Goal: Task Accomplishment & Management: Manage account settings

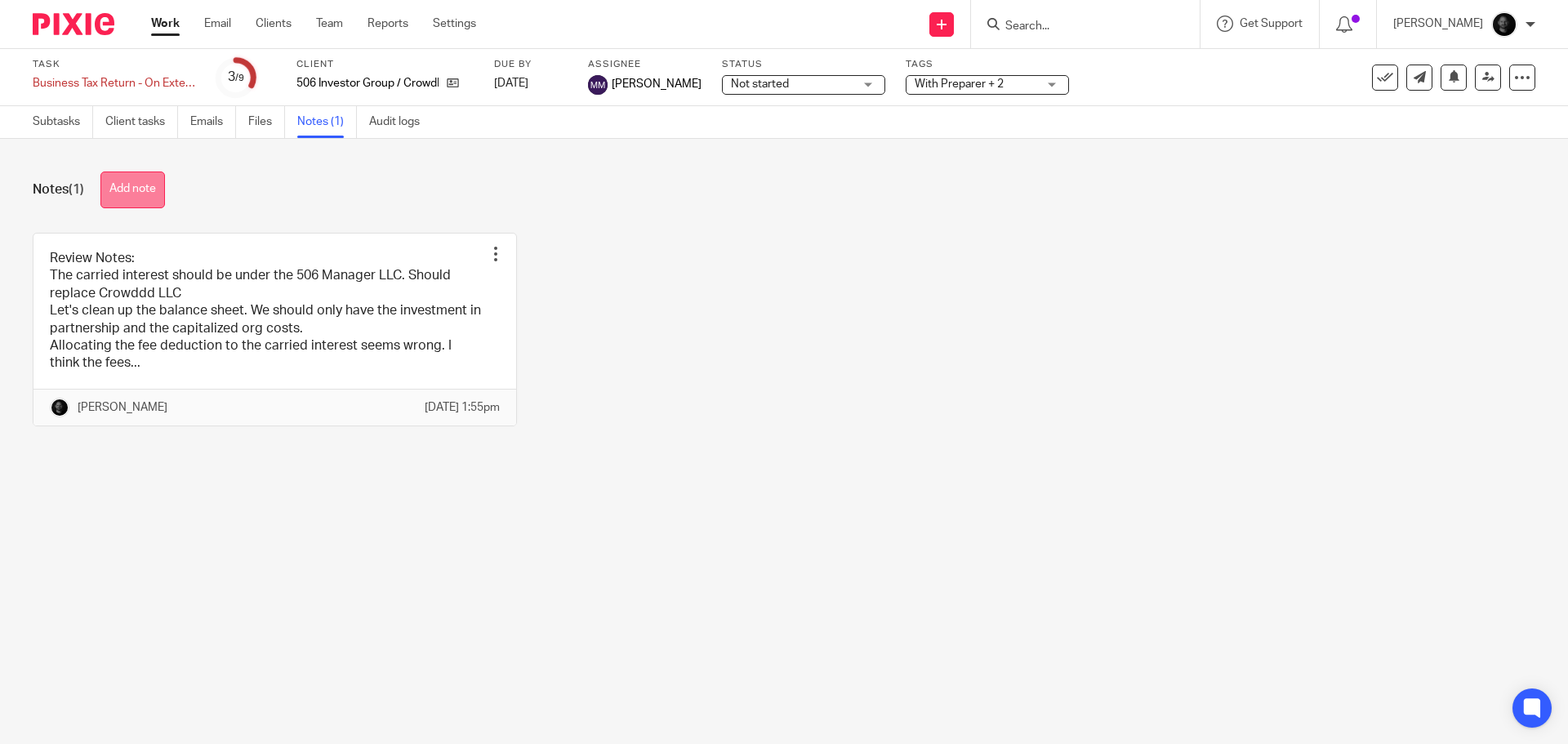
click at [150, 193] on button "Add note" at bounding box center [133, 190] width 65 height 37
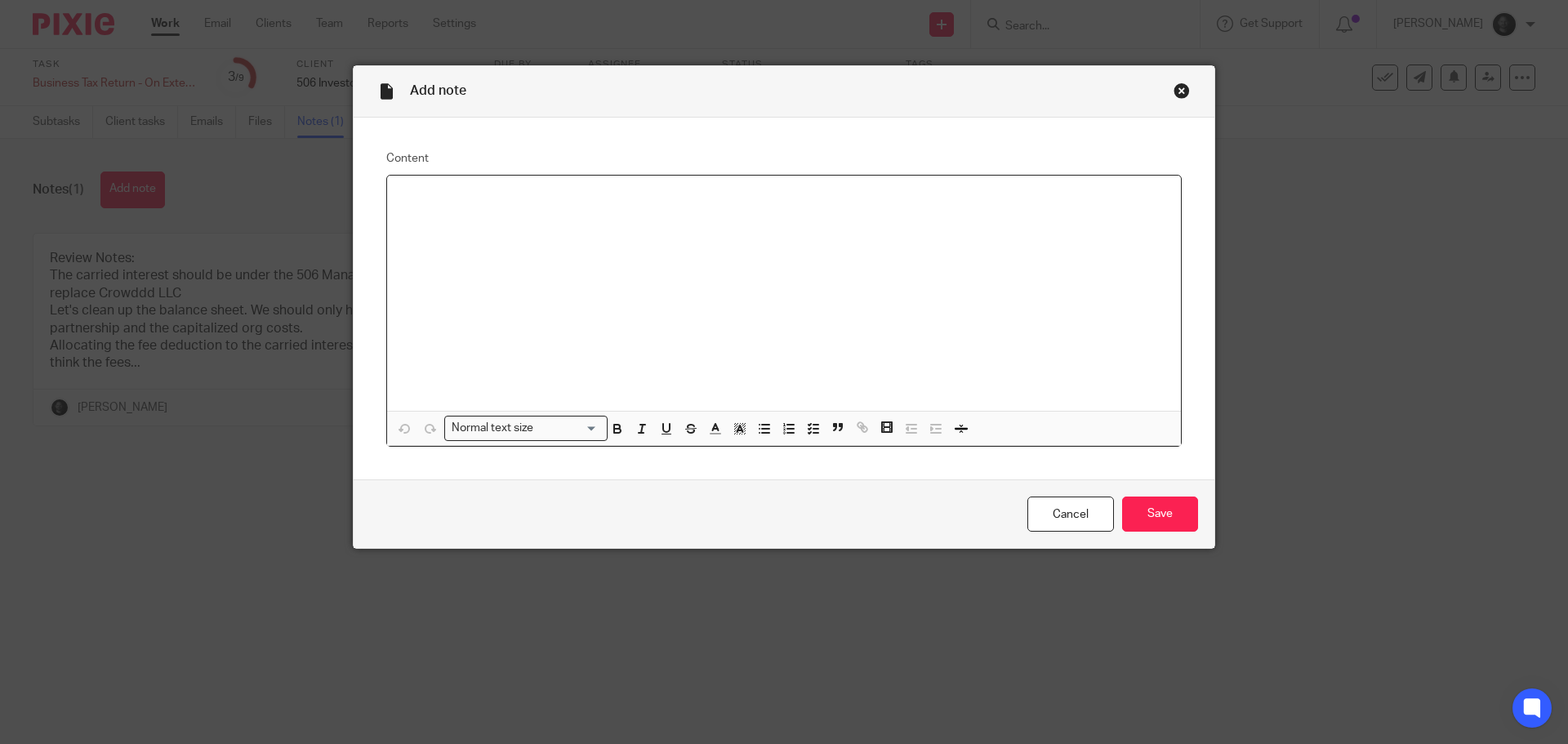
click at [1179, 94] on div "Close this dialog window" at bounding box center [1182, 91] width 16 height 16
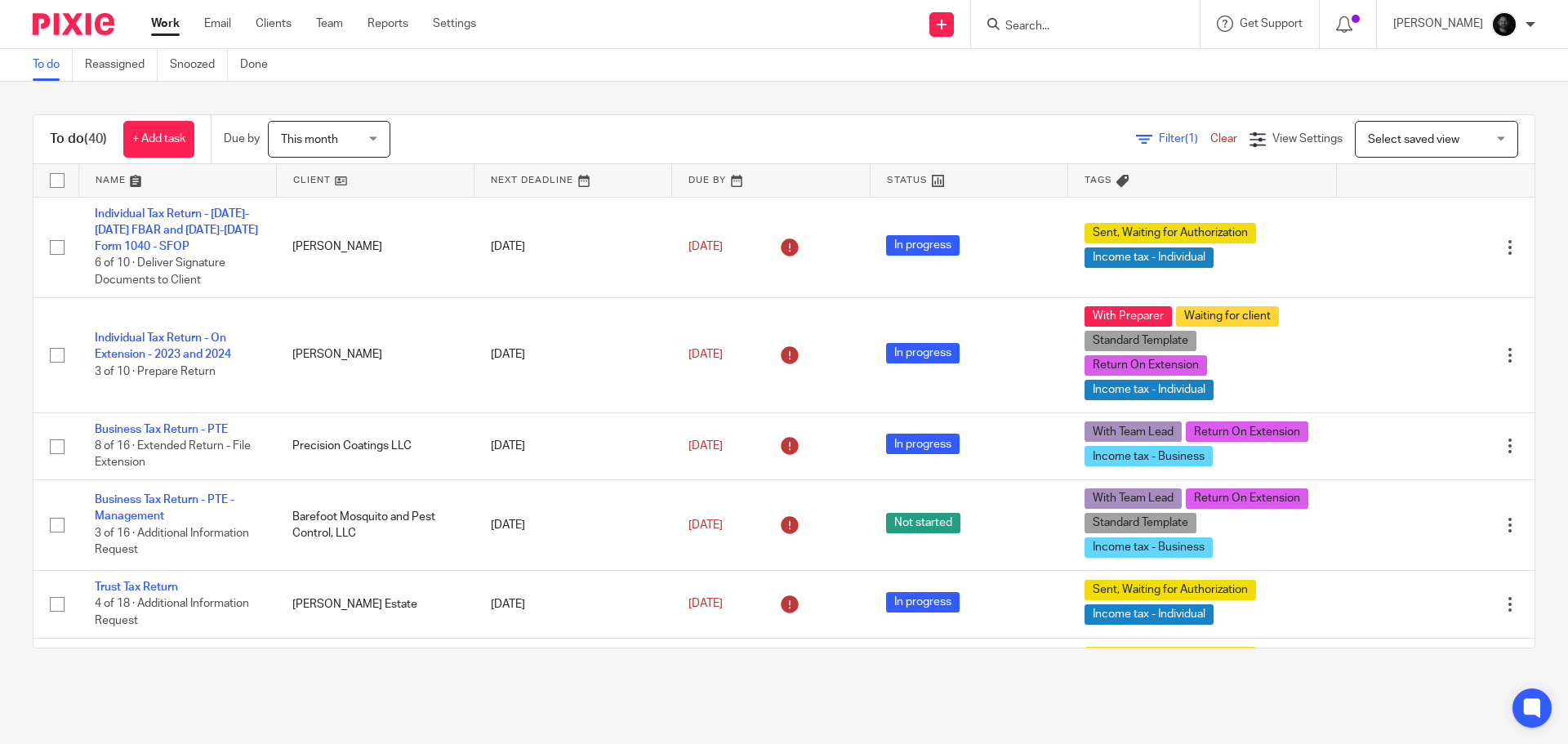
click at [1132, 34] on input "Search" at bounding box center [1077, 27] width 147 height 15
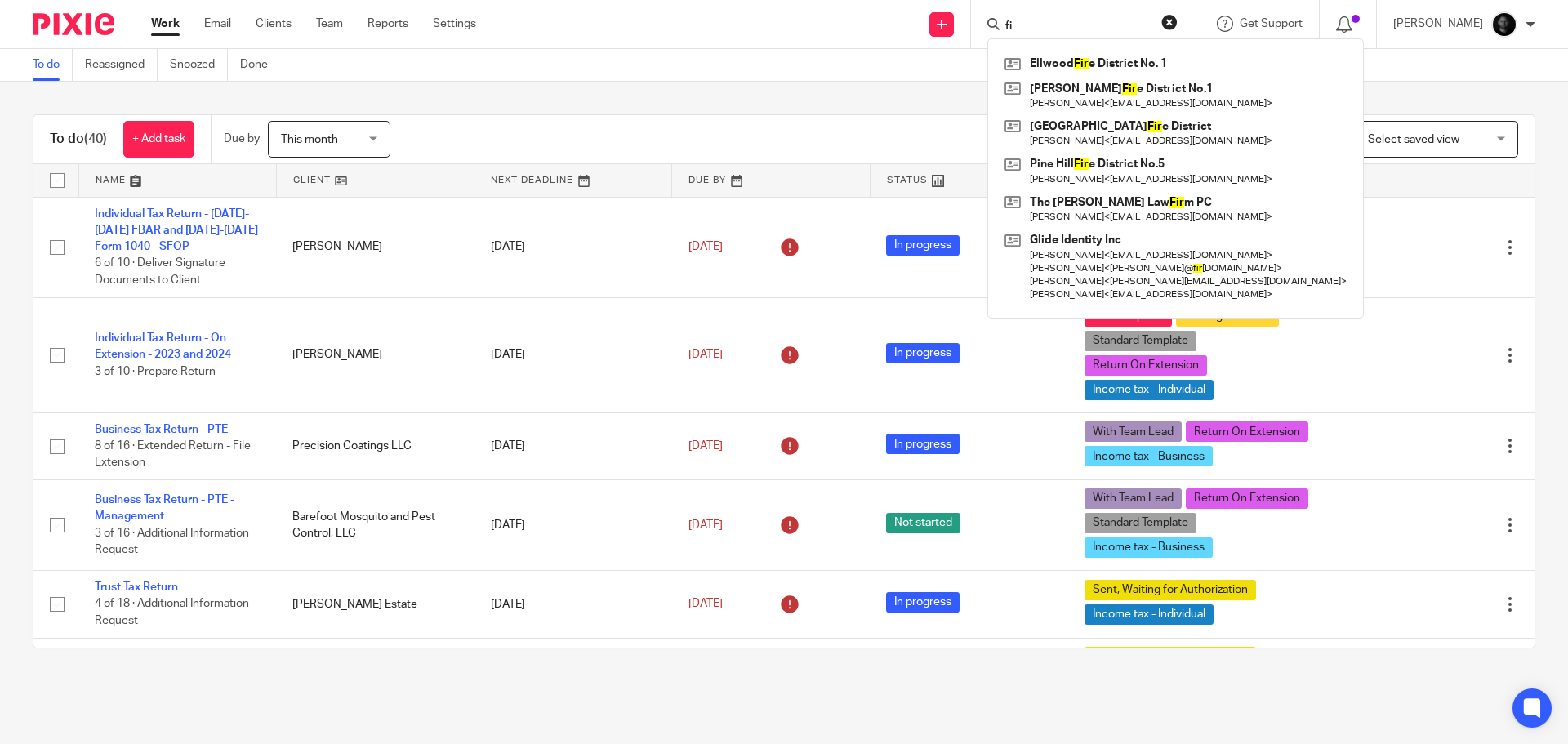
type input "f"
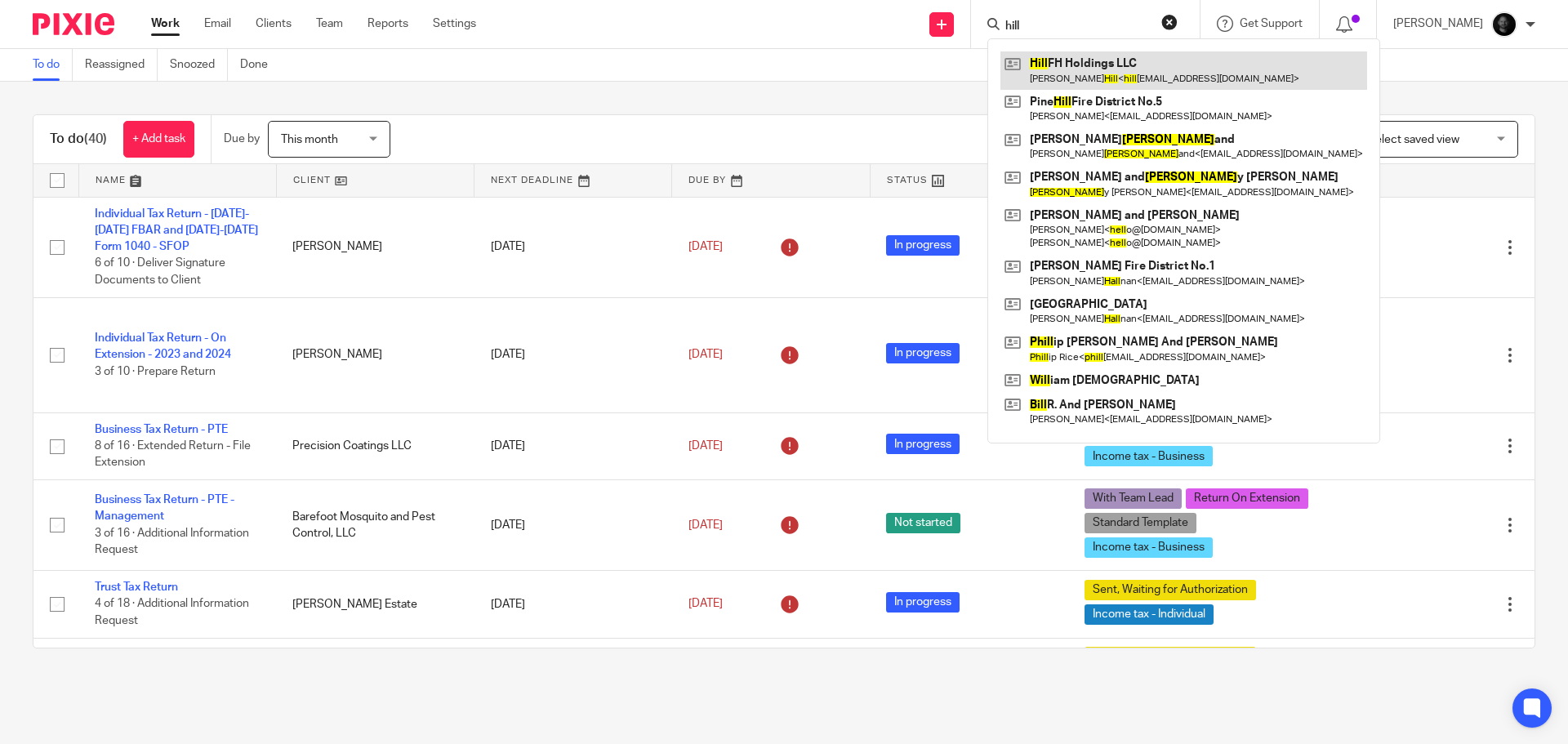
type input "hill"
click at [1056, 60] on link at bounding box center [1184, 70] width 366 height 38
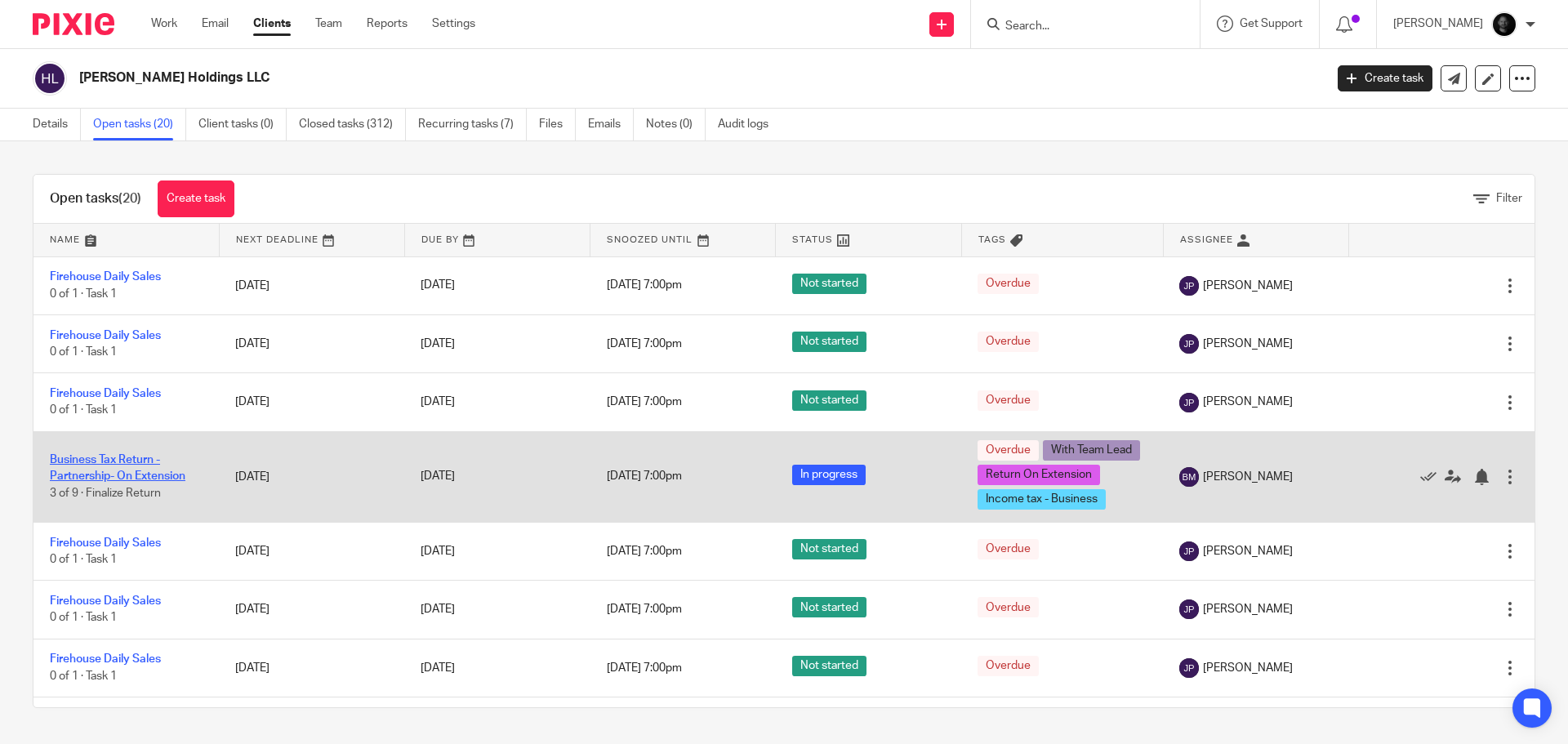
click at [119, 473] on link "Business Tax Return - Partnership- On Extension" at bounding box center [118, 468] width 136 height 28
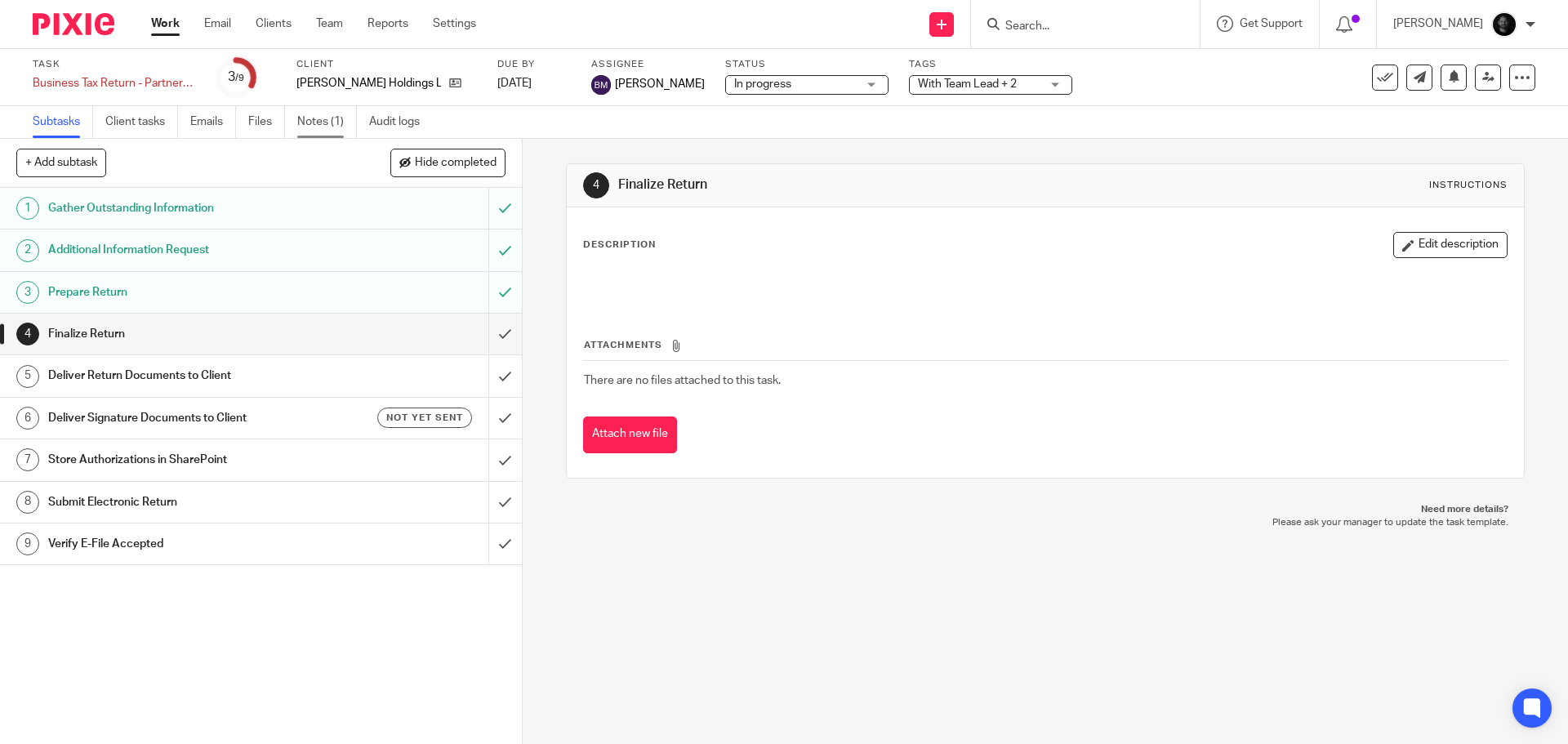
click at [321, 126] on link "Notes (1)" at bounding box center [326, 122] width 60 height 32
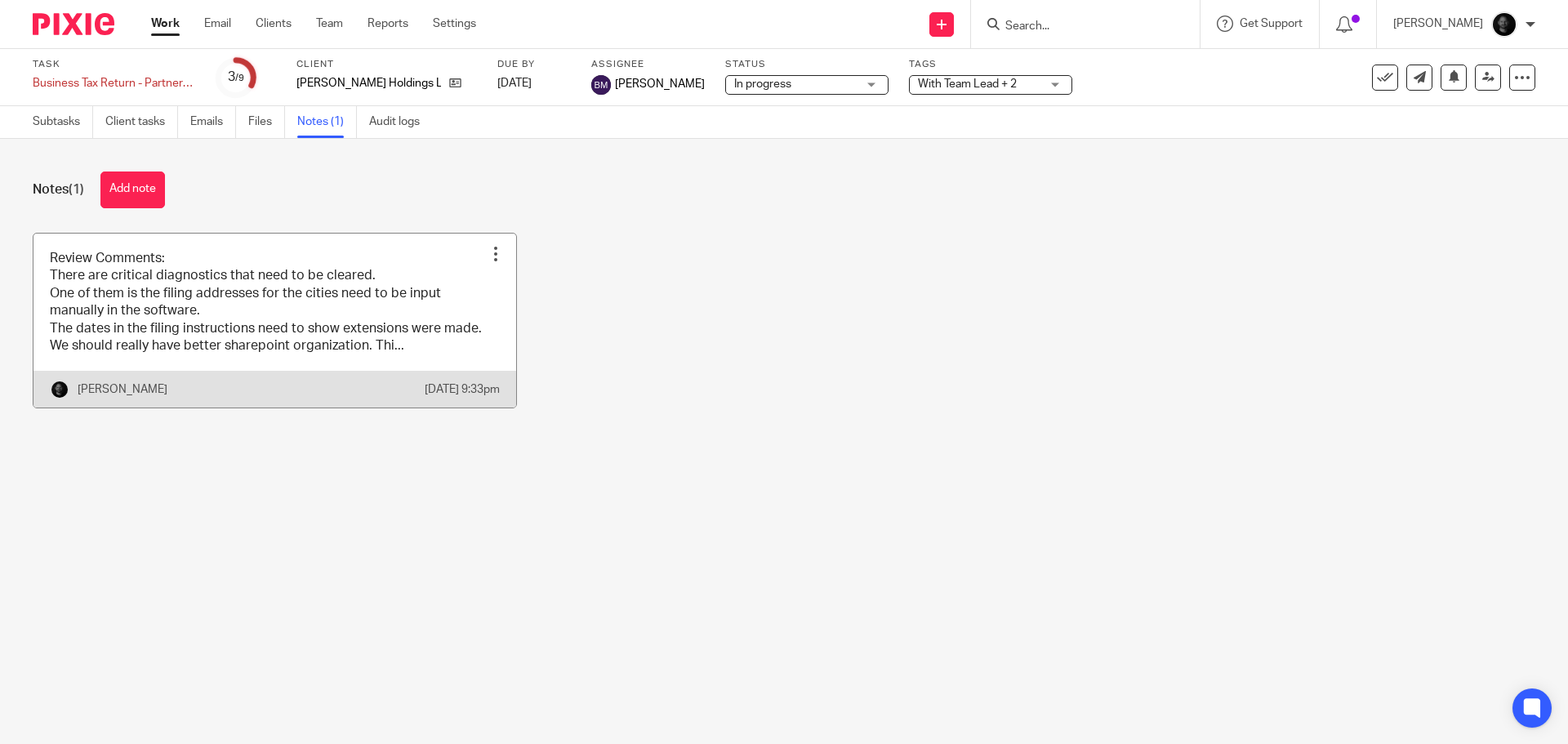
click at [166, 333] on link at bounding box center [275, 321] width 483 height 175
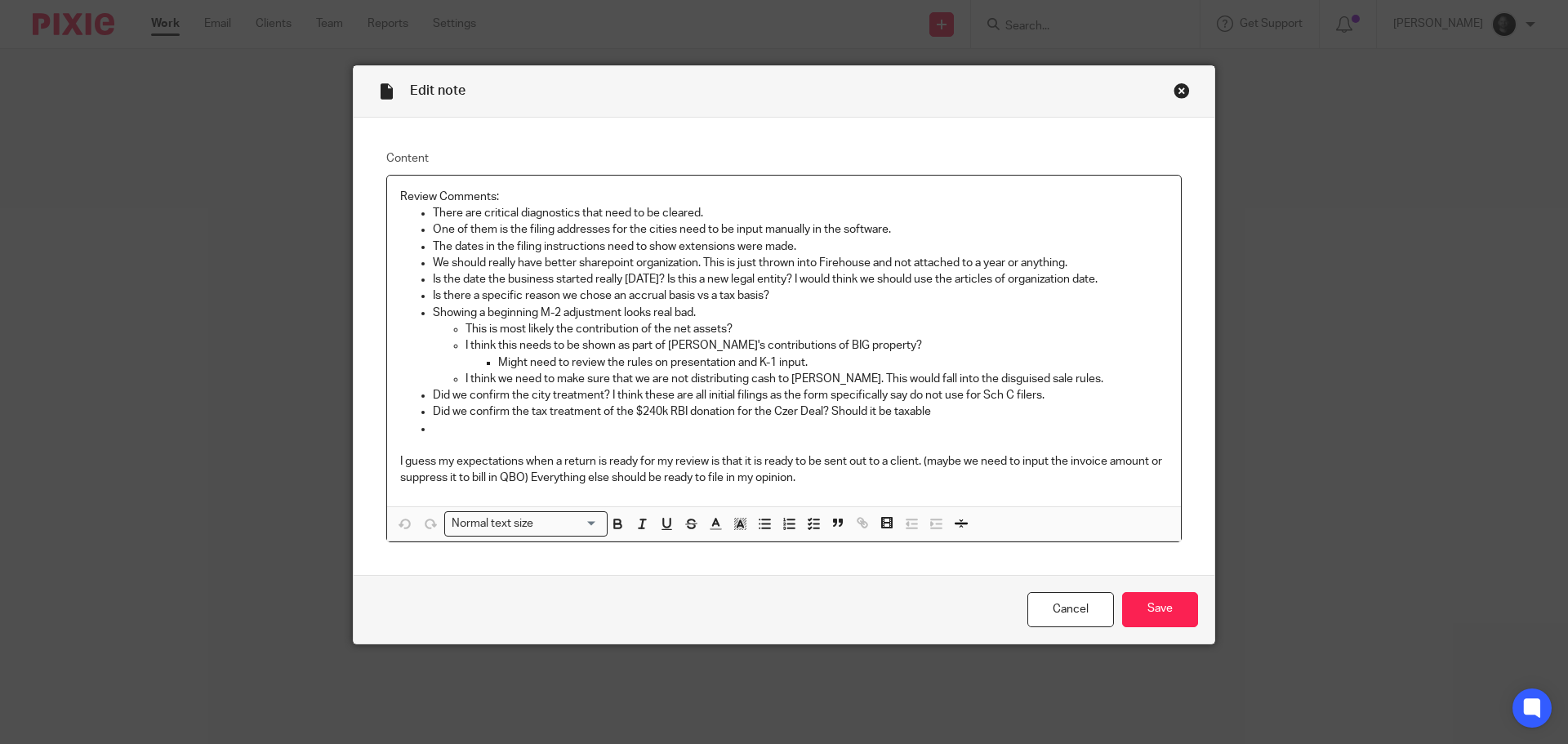
click at [1058, 381] on p "I think we need to make sure that we are not distributing cash to [PERSON_NAME]…" at bounding box center [816, 379] width 703 height 16
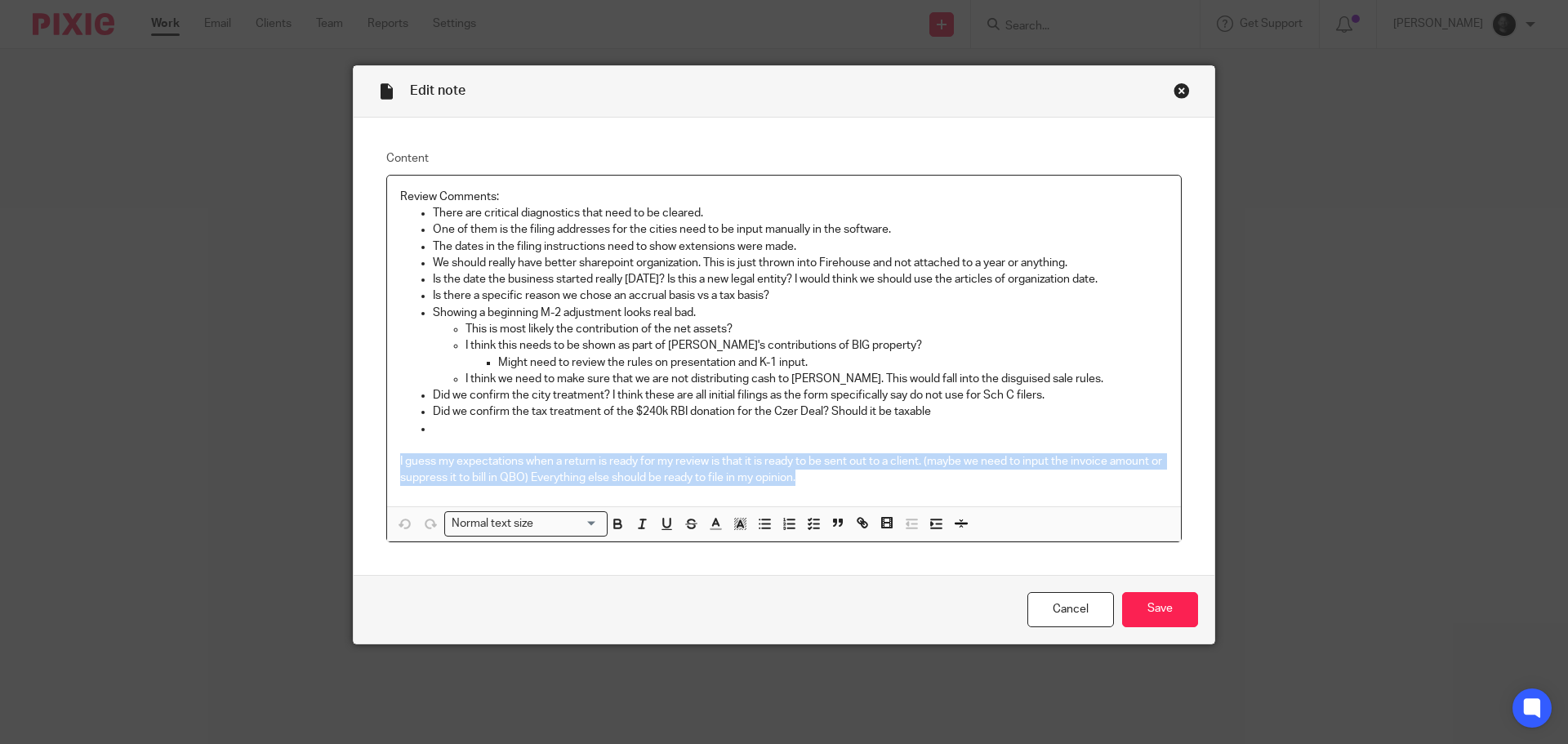
drag, startPoint x: 840, startPoint y: 478, endPoint x: 304, endPoint y: 458, distance: 536.4
click at [304, 458] on div "Edit note Content Review Comments: There are critical diagnostics that need to …" at bounding box center [784, 372] width 1568 height 744
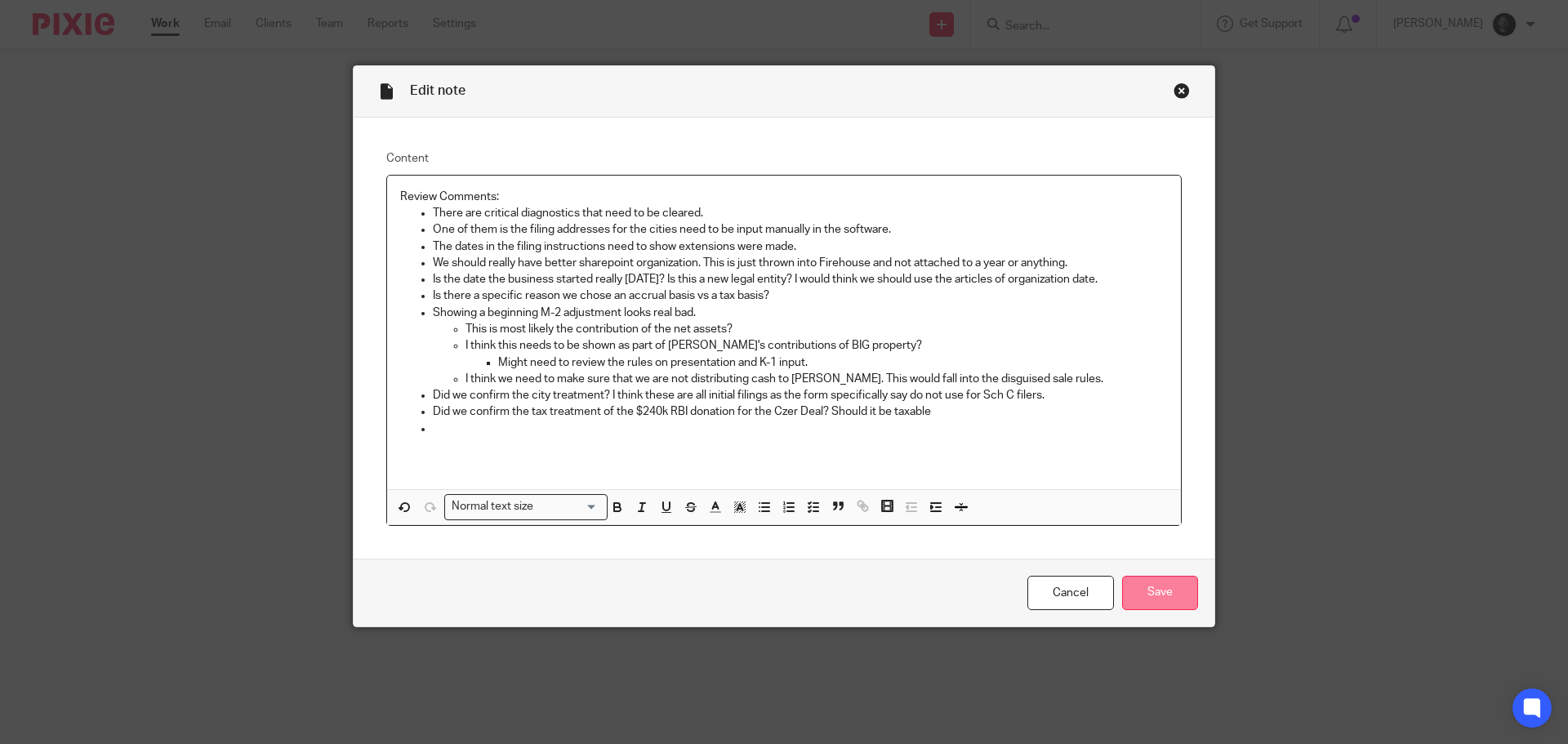
click at [1145, 586] on input "Save" at bounding box center [1160, 593] width 76 height 35
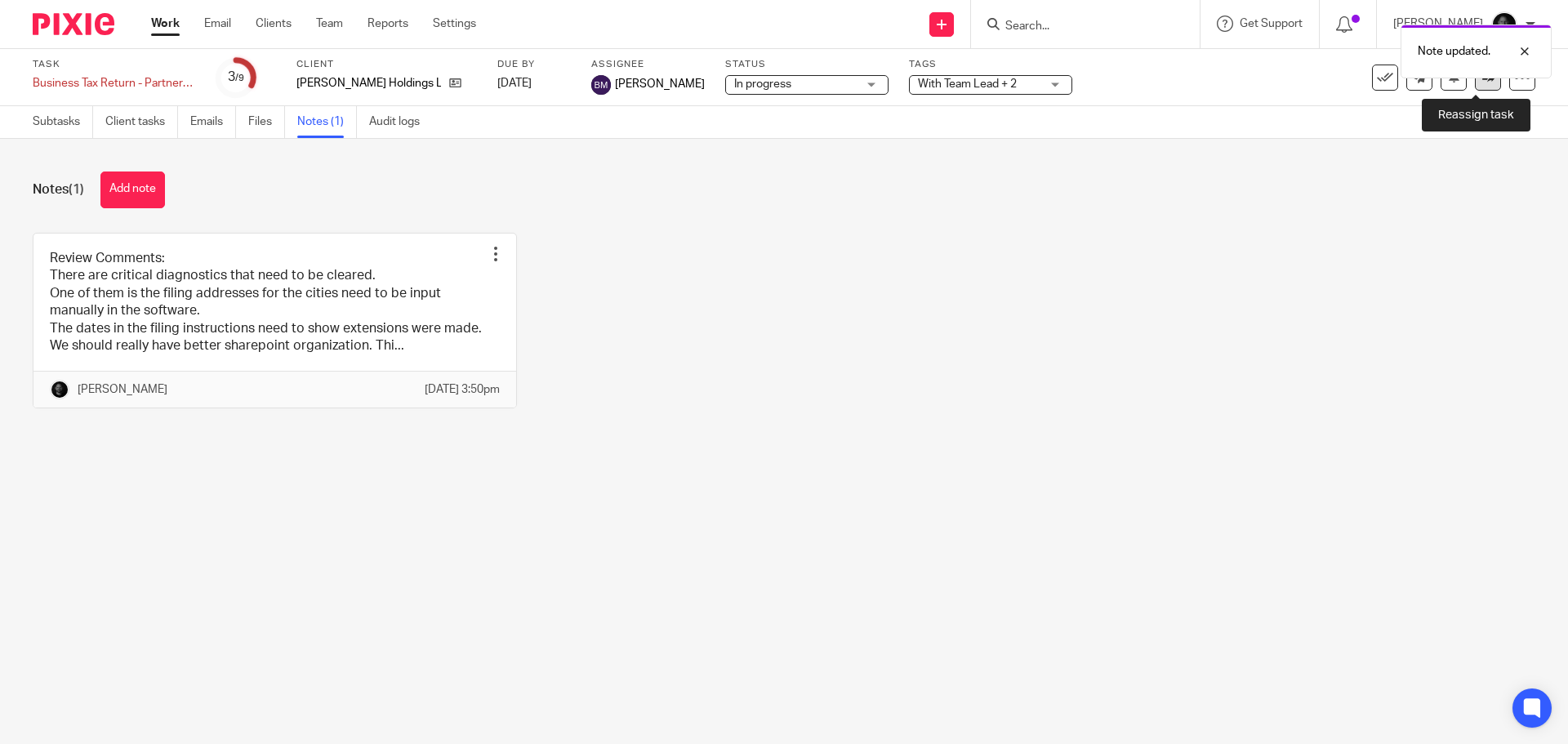
click at [1475, 85] on link at bounding box center [1488, 78] width 26 height 26
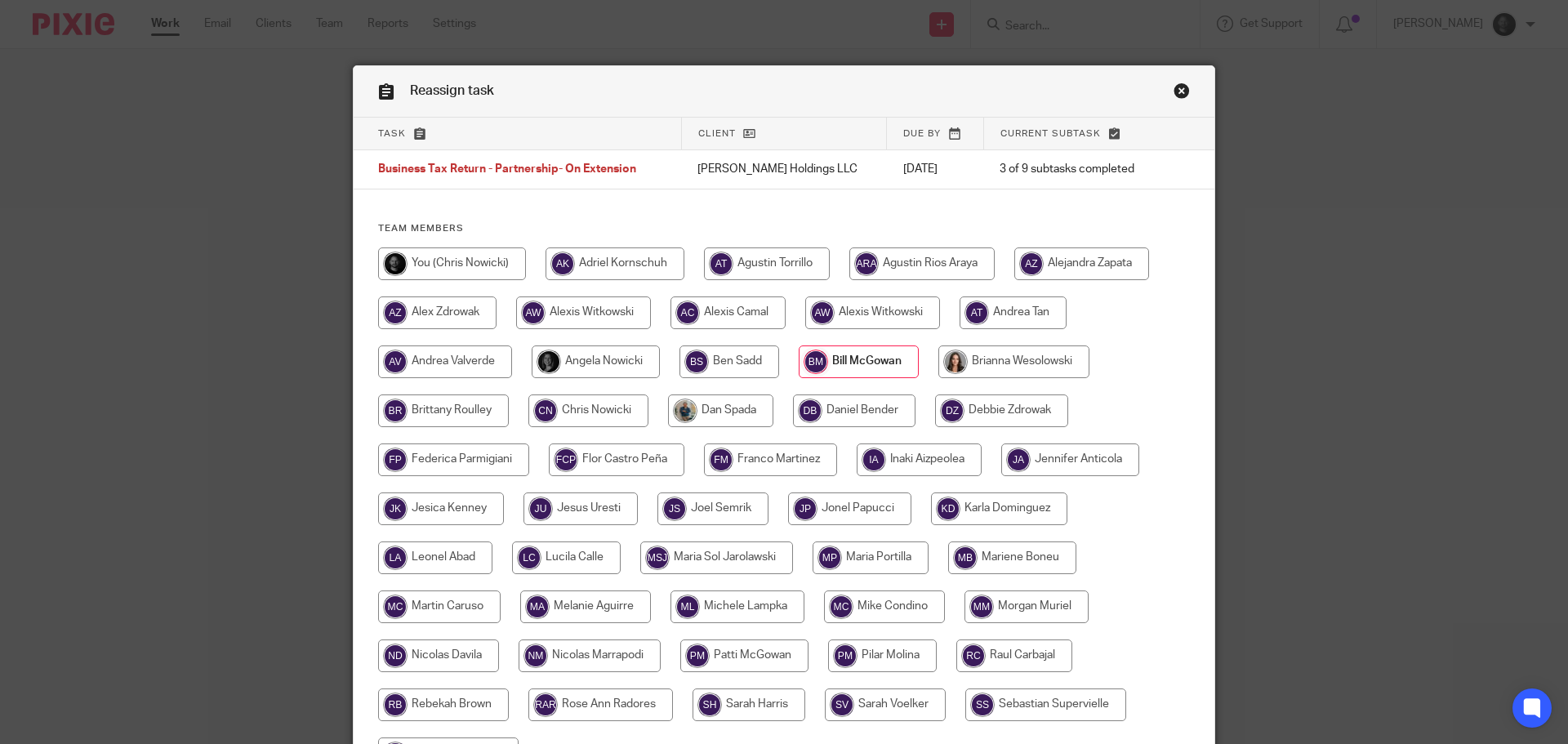
click at [586, 311] on input "radio" at bounding box center [583, 312] width 135 height 33
radio input "true"
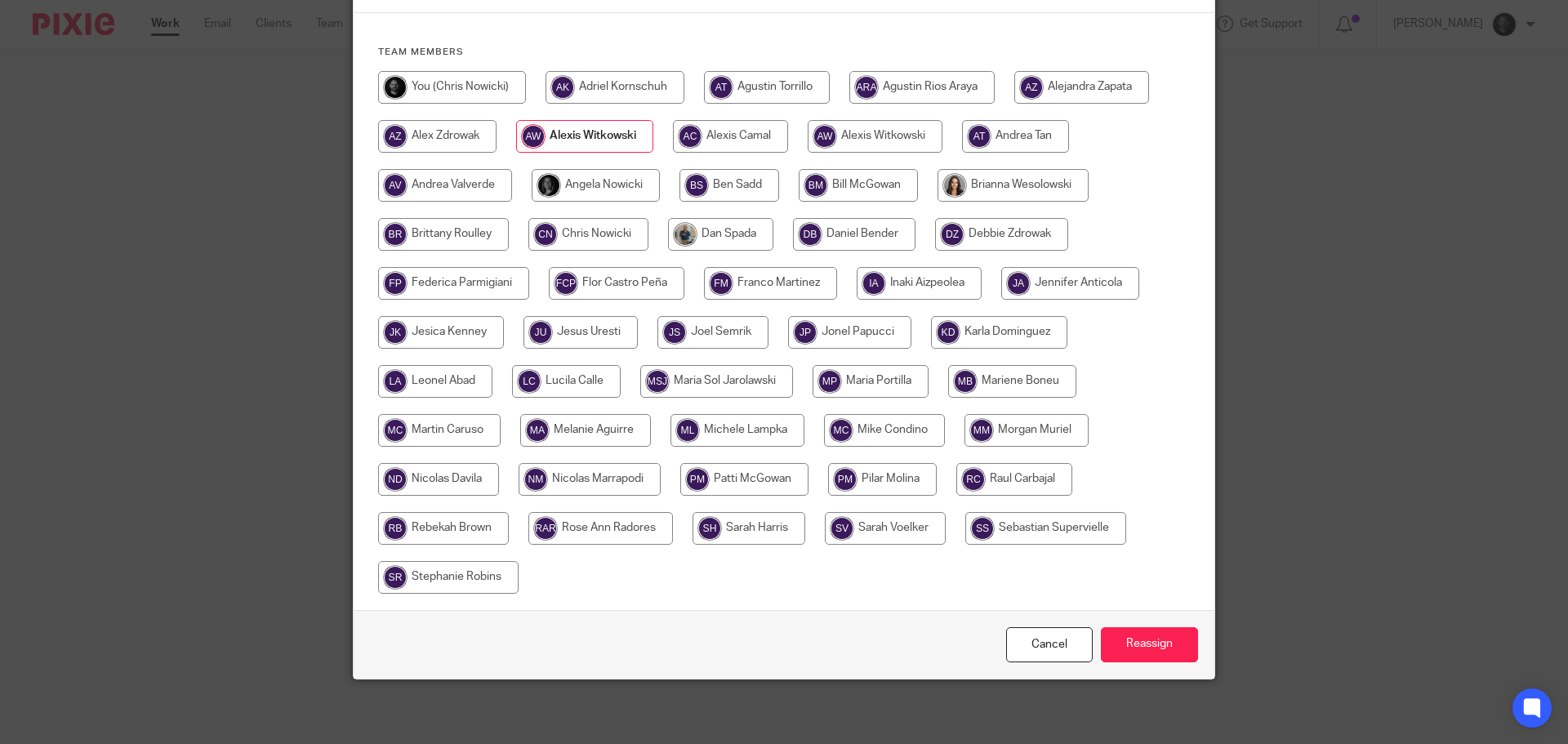
scroll to position [177, 0]
click at [1158, 637] on input "Reassign" at bounding box center [1149, 643] width 97 height 35
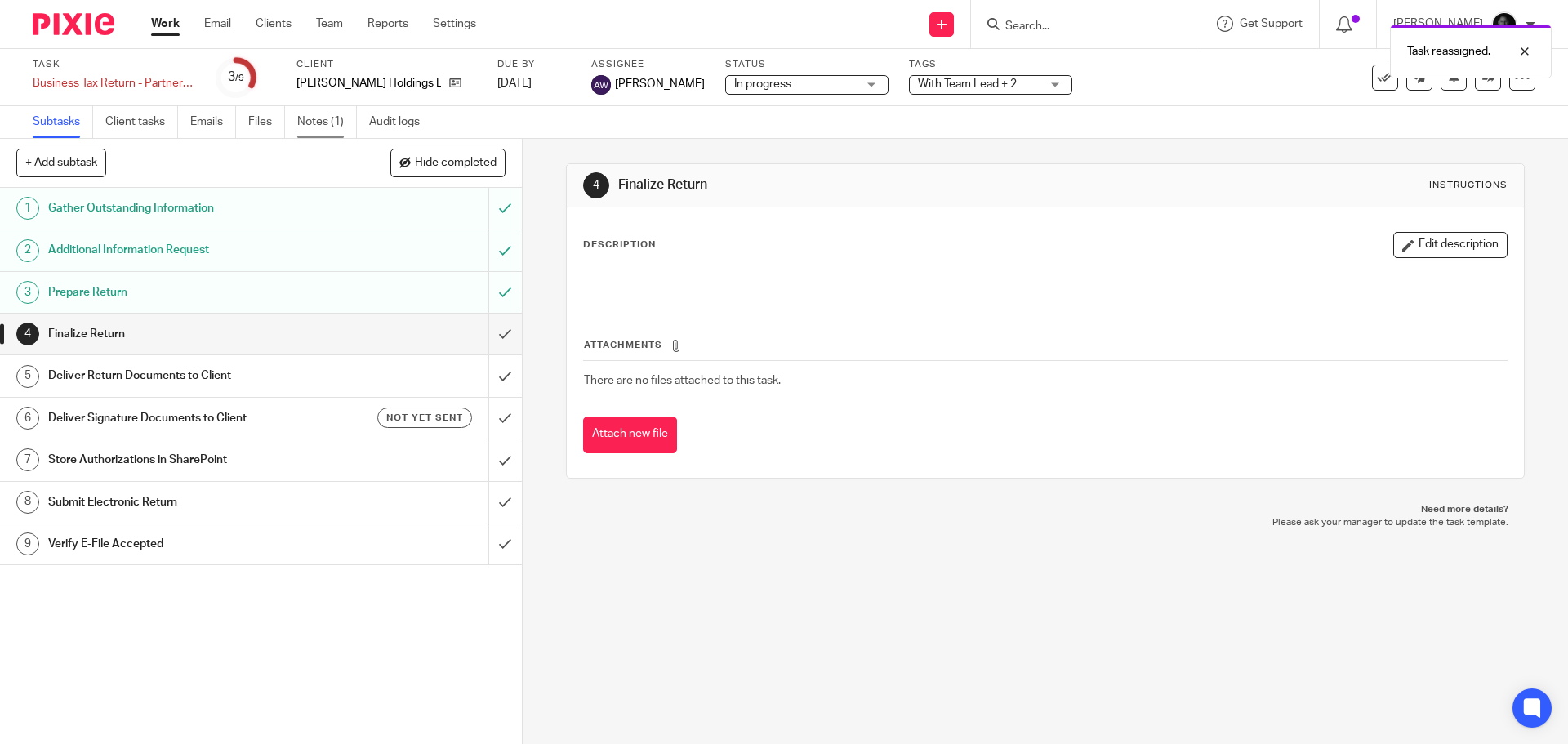
click at [317, 125] on link "Notes (1)" at bounding box center [326, 122] width 60 height 32
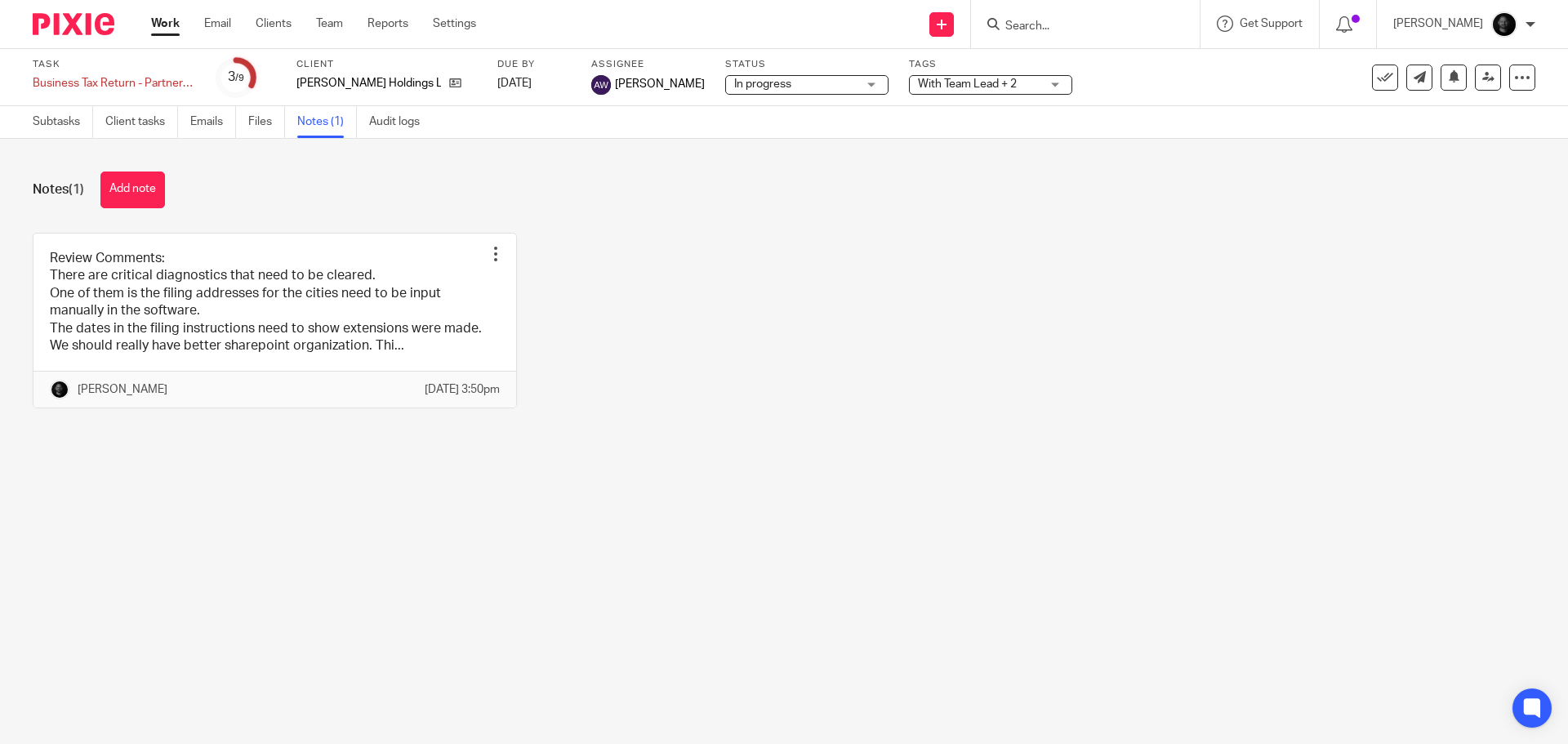
drag, startPoint x: 124, startPoint y: 196, endPoint x: 182, endPoint y: 195, distance: 58.0
click at [126, 196] on button "Add note" at bounding box center [133, 190] width 65 height 37
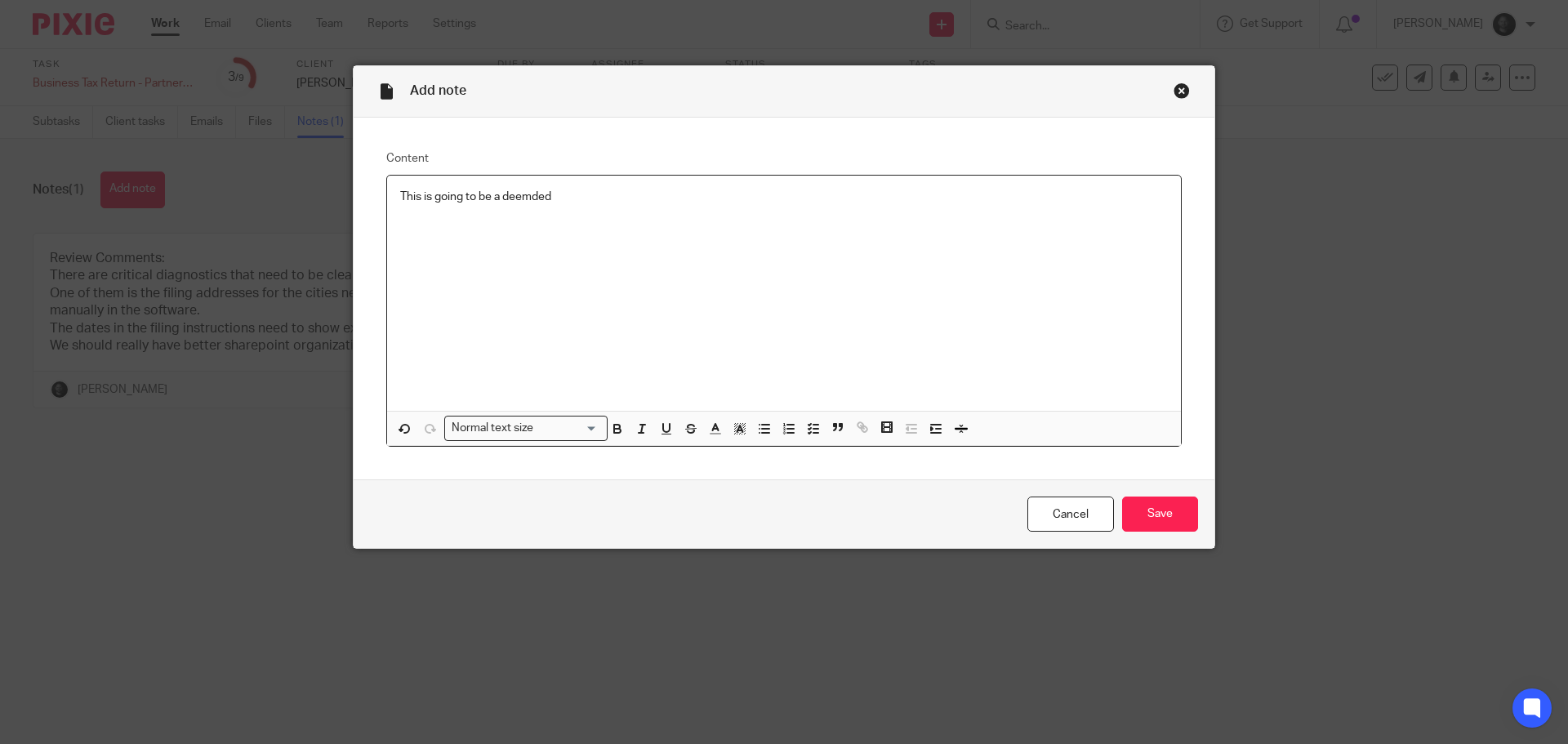
click at [600, 186] on div "This is going to be a deemded" at bounding box center [784, 294] width 793 height 235
click at [888, 200] on p "This is going to be a deemed distribution to [PERSON_NAME] for the relief of li…" at bounding box center [784, 197] width 768 height 16
click at [1153, 509] on input "Save" at bounding box center [1160, 513] width 76 height 35
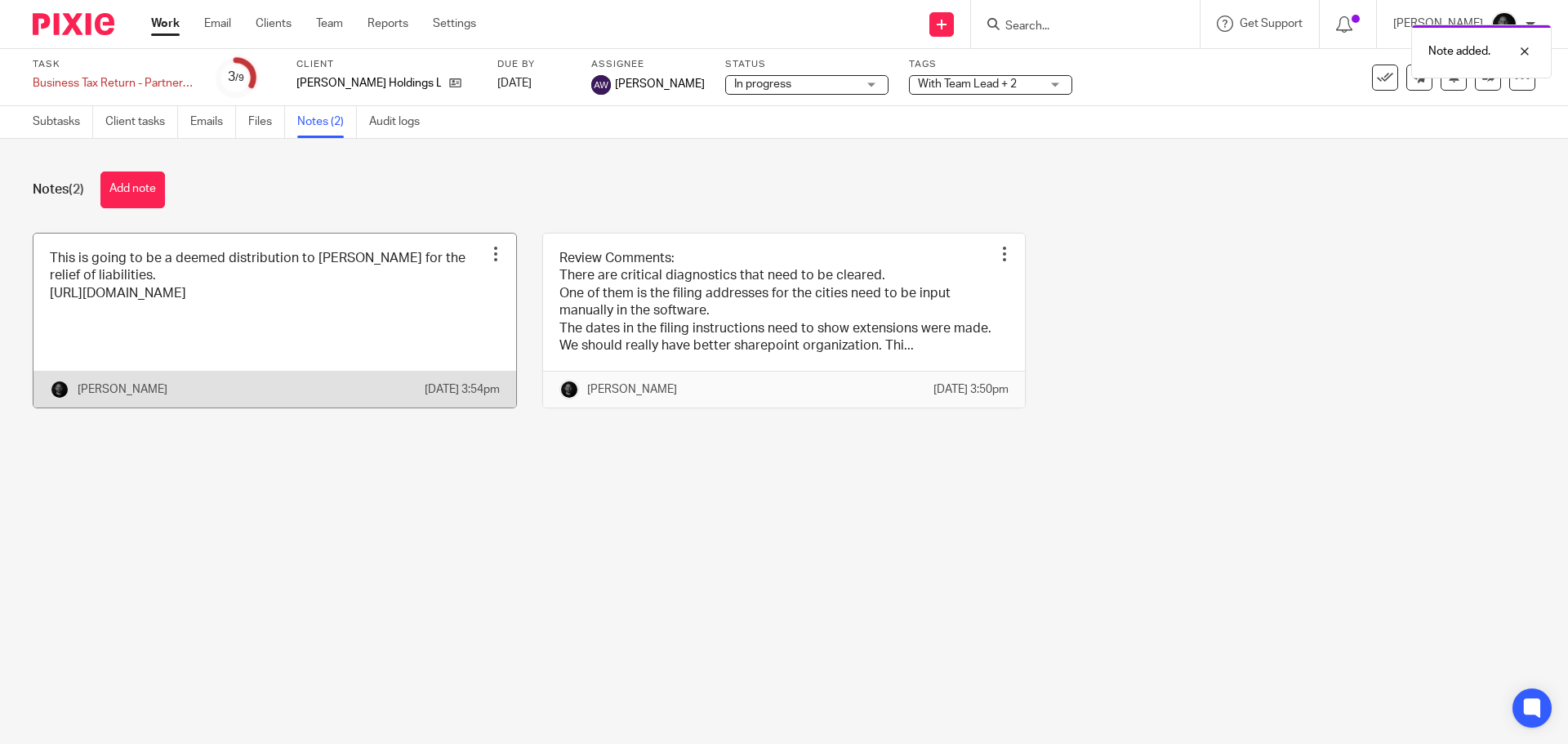
click at [344, 330] on link at bounding box center [275, 321] width 483 height 175
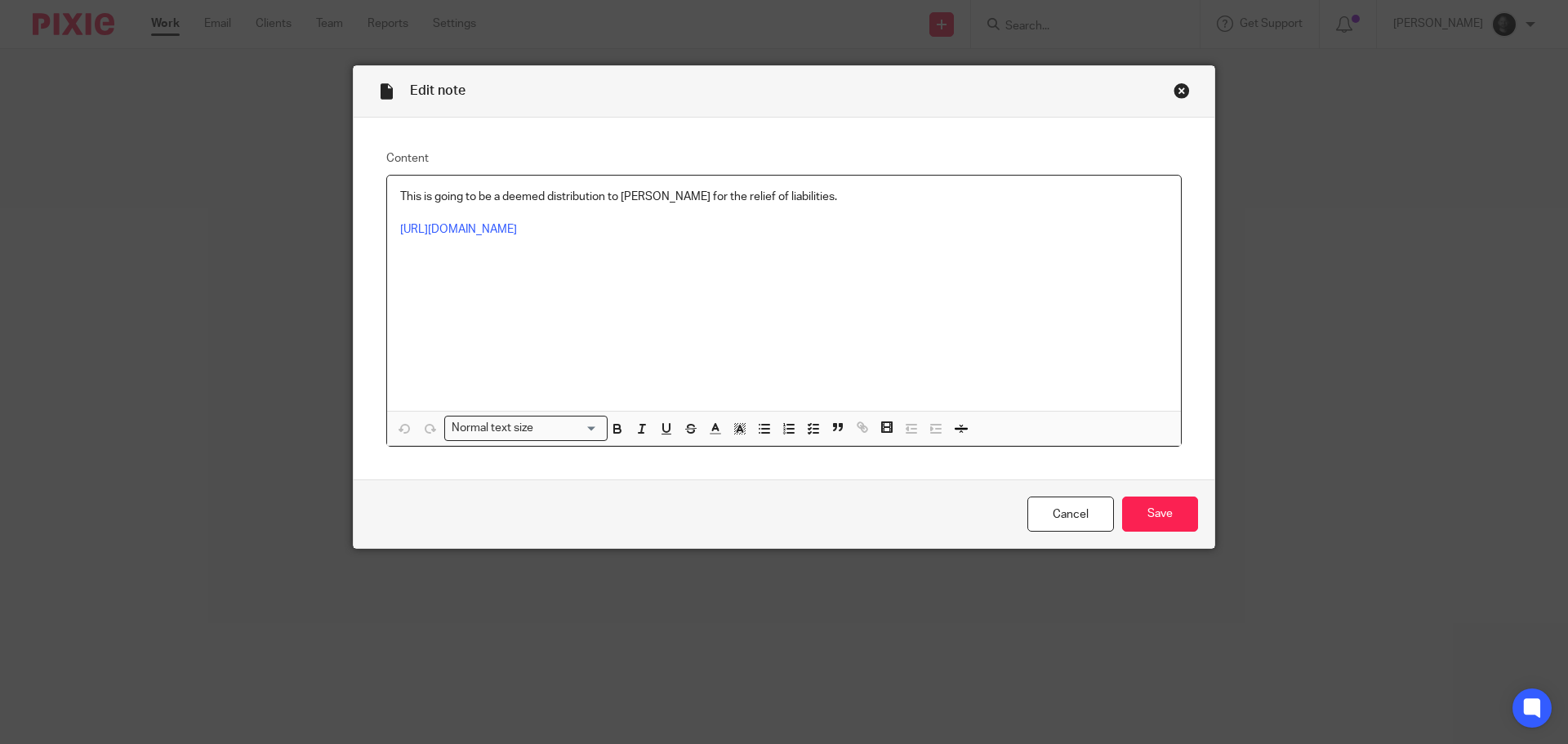
click at [602, 199] on p "This is going to be a deemed distribution to [PERSON_NAME] for the relief of li…" at bounding box center [784, 197] width 768 height 16
click at [1154, 516] on input "Save" at bounding box center [1160, 513] width 76 height 35
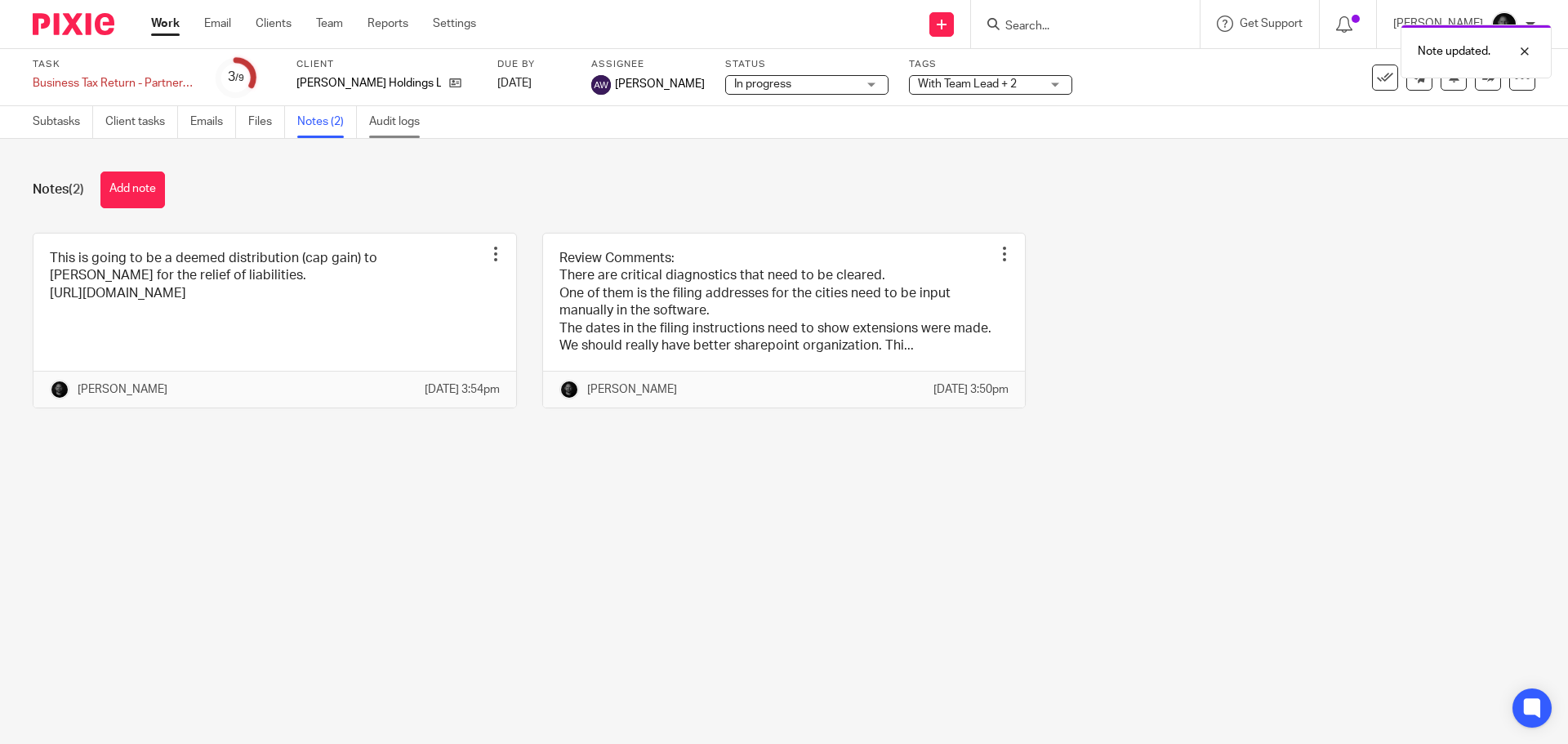
click at [408, 118] on link "Audit logs" at bounding box center [400, 122] width 63 height 32
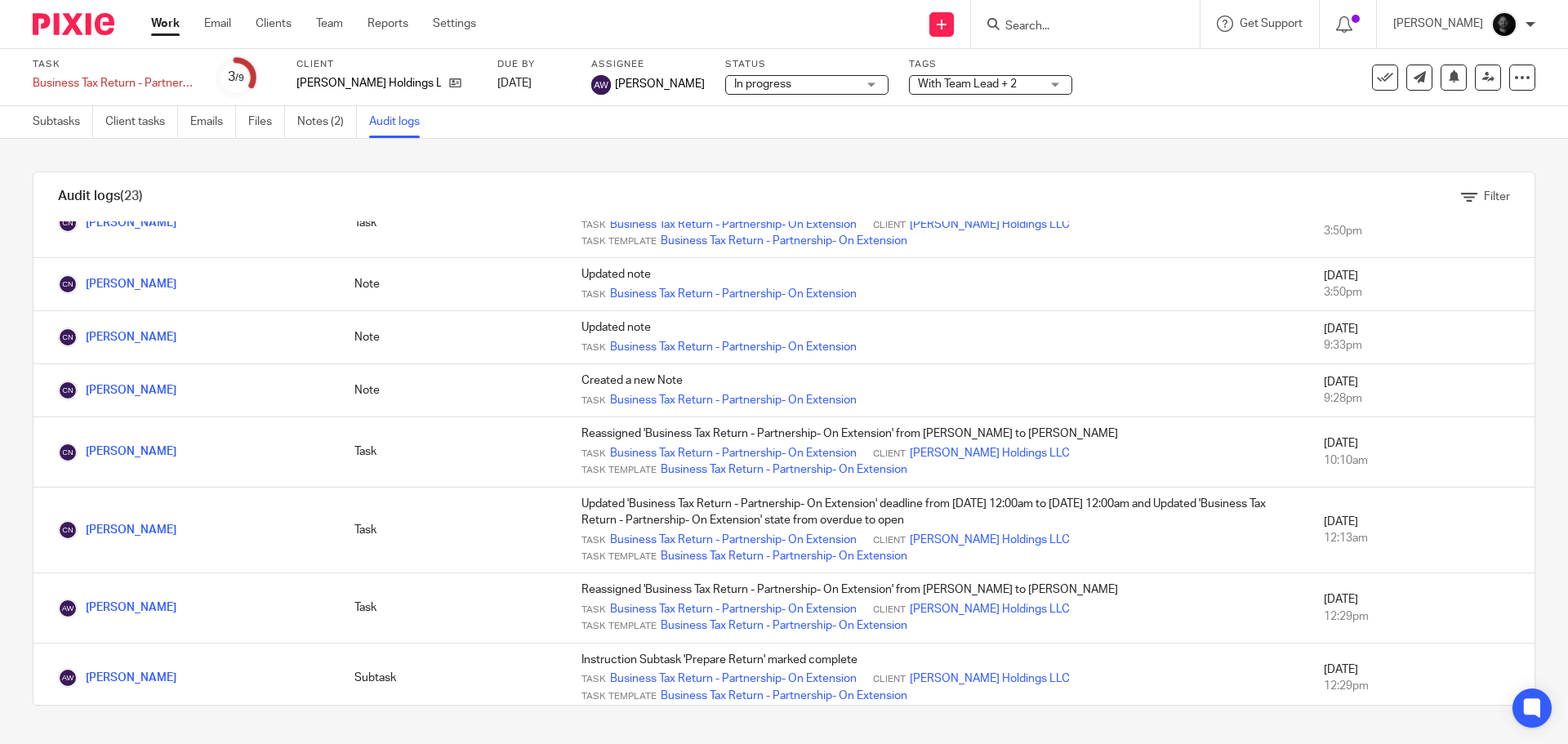
scroll to position [245, 0]
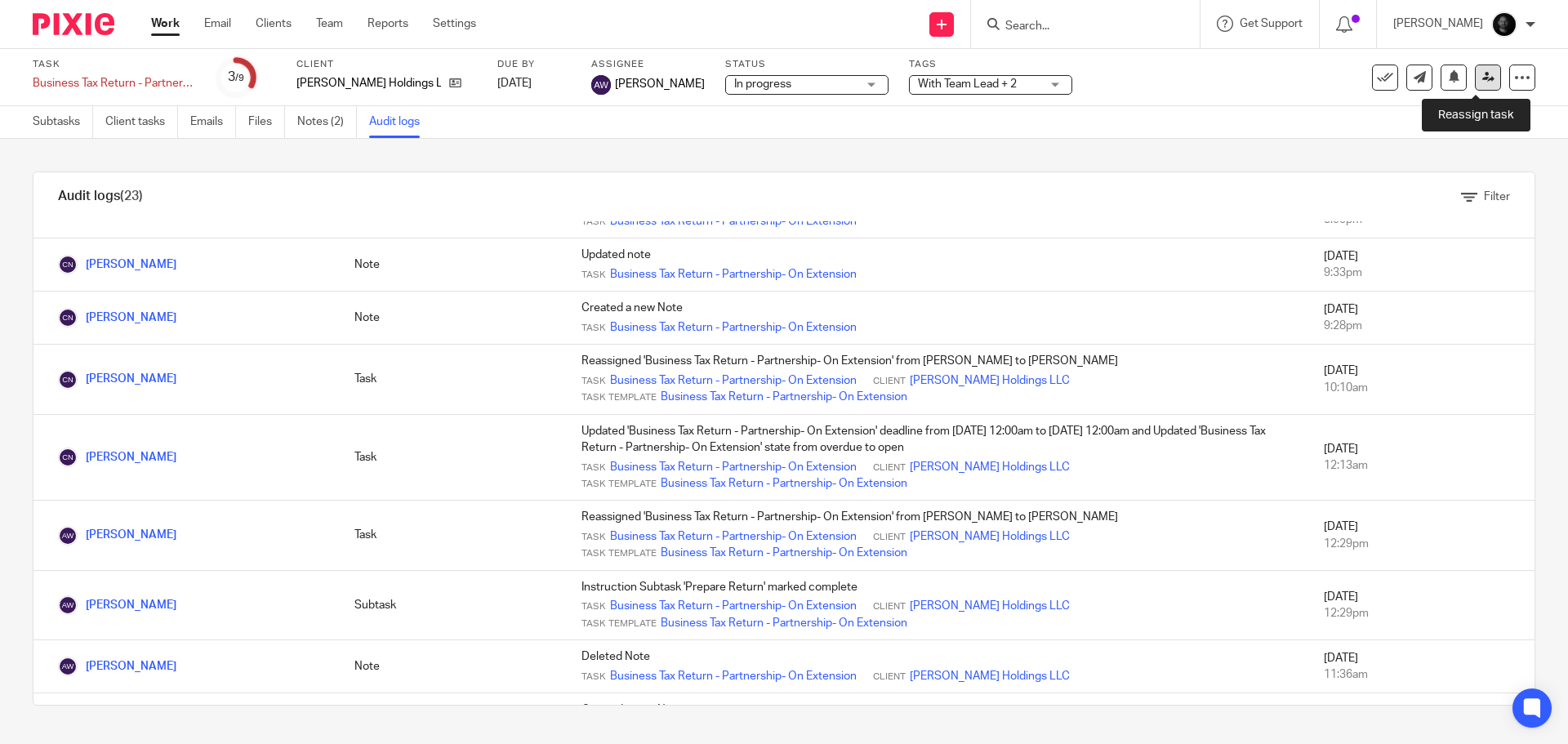
click at [1482, 80] on icon at bounding box center [1488, 77] width 12 height 12
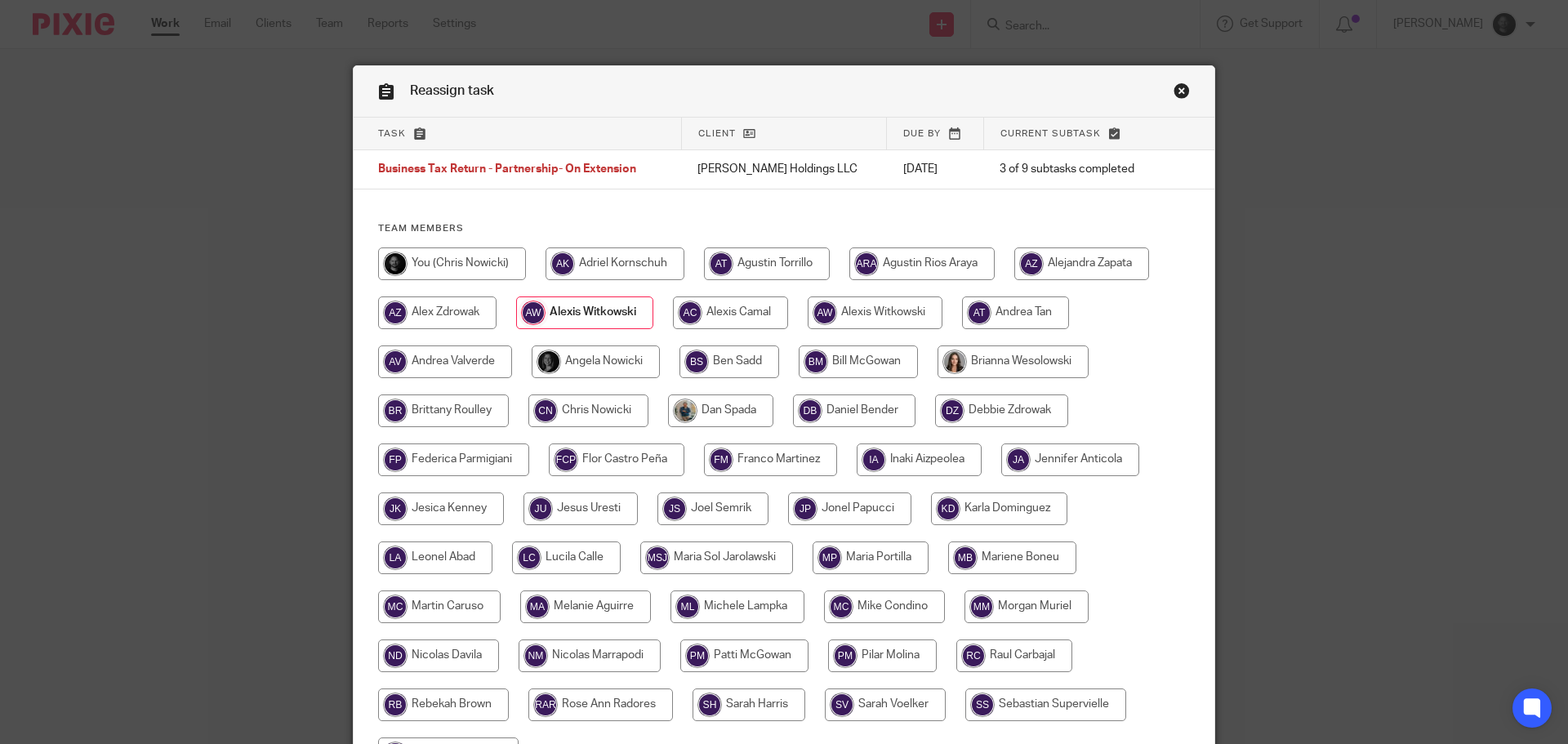
click at [597, 308] on input "radio" at bounding box center [585, 312] width 137 height 33
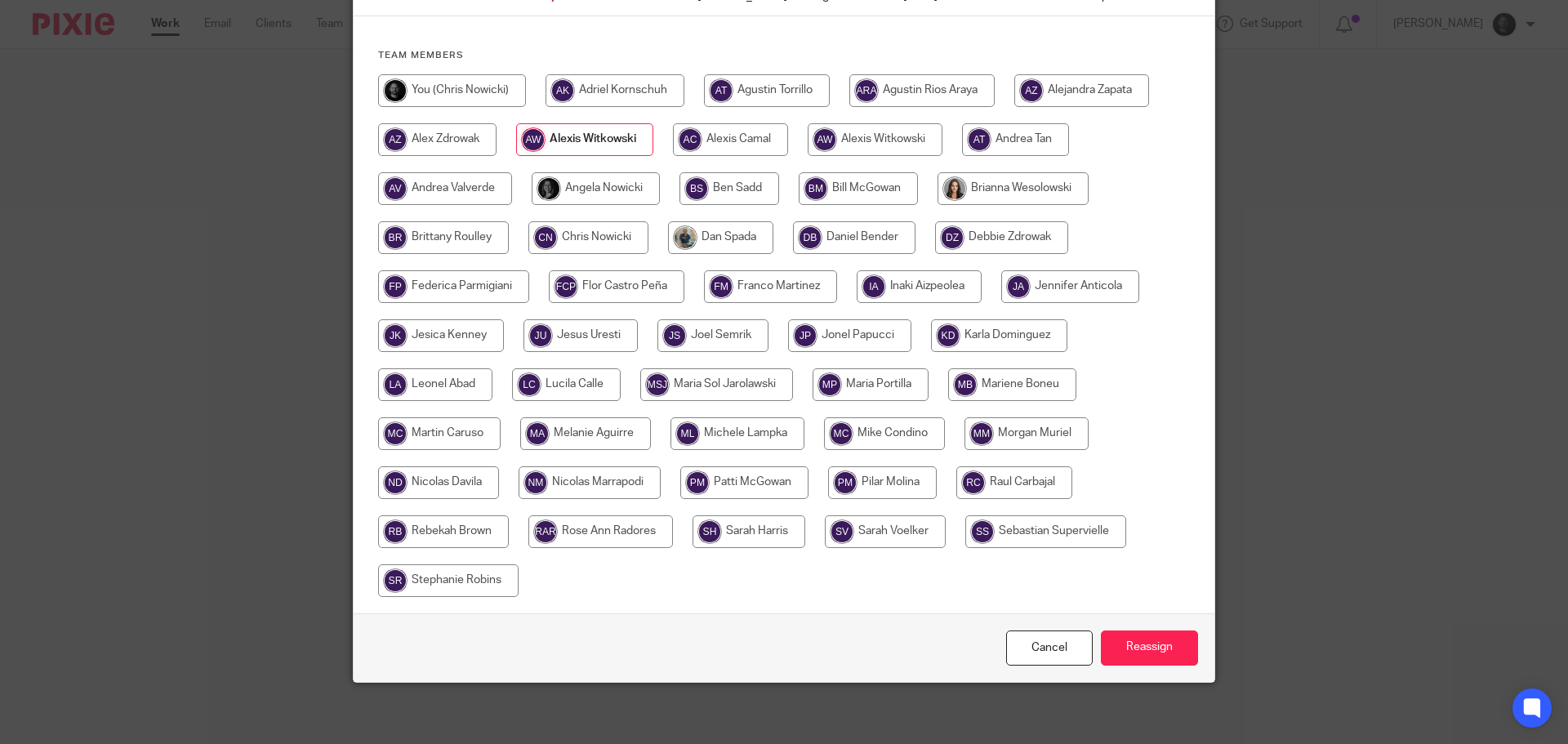
scroll to position [177, 0]
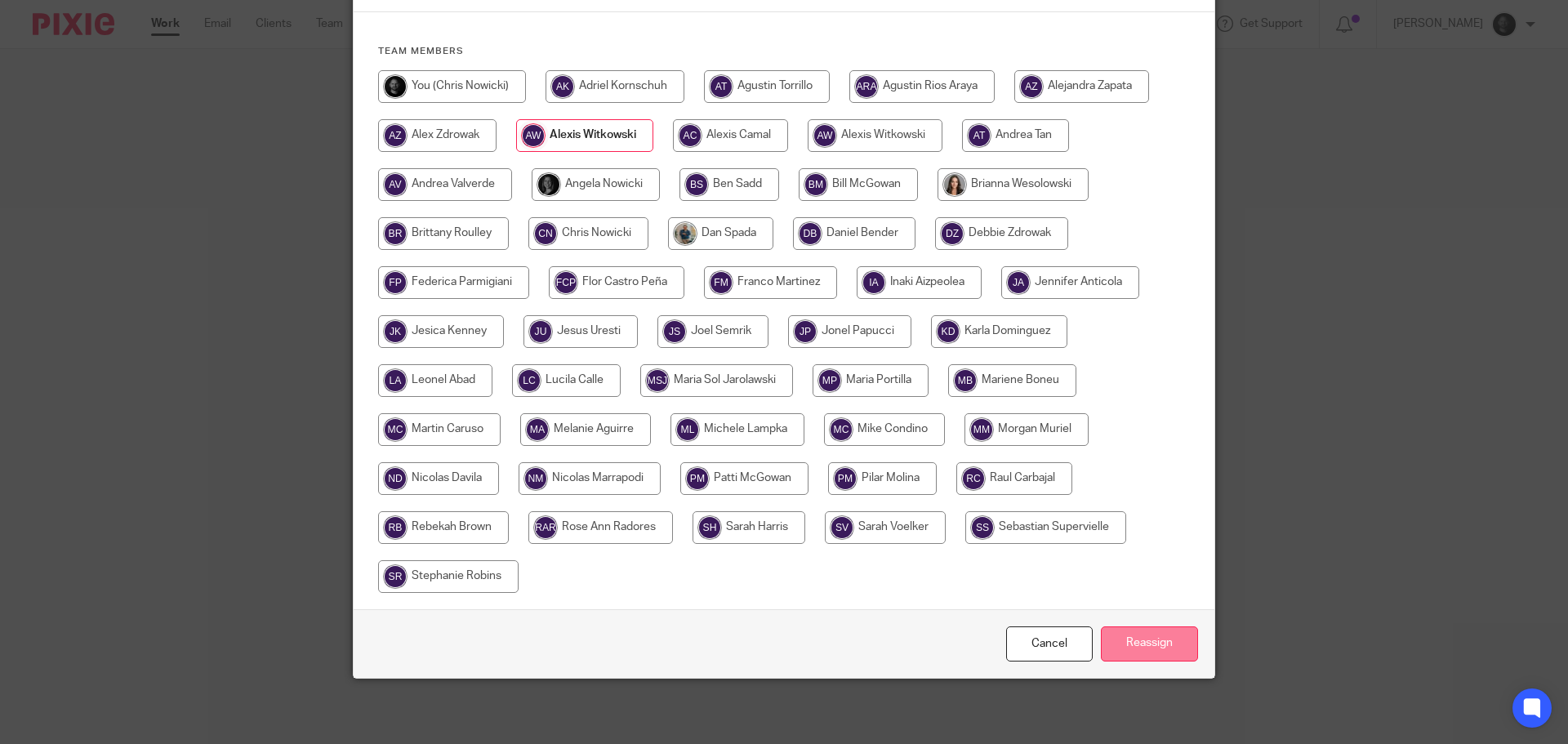
click at [1135, 652] on input "Reassign" at bounding box center [1149, 643] width 97 height 35
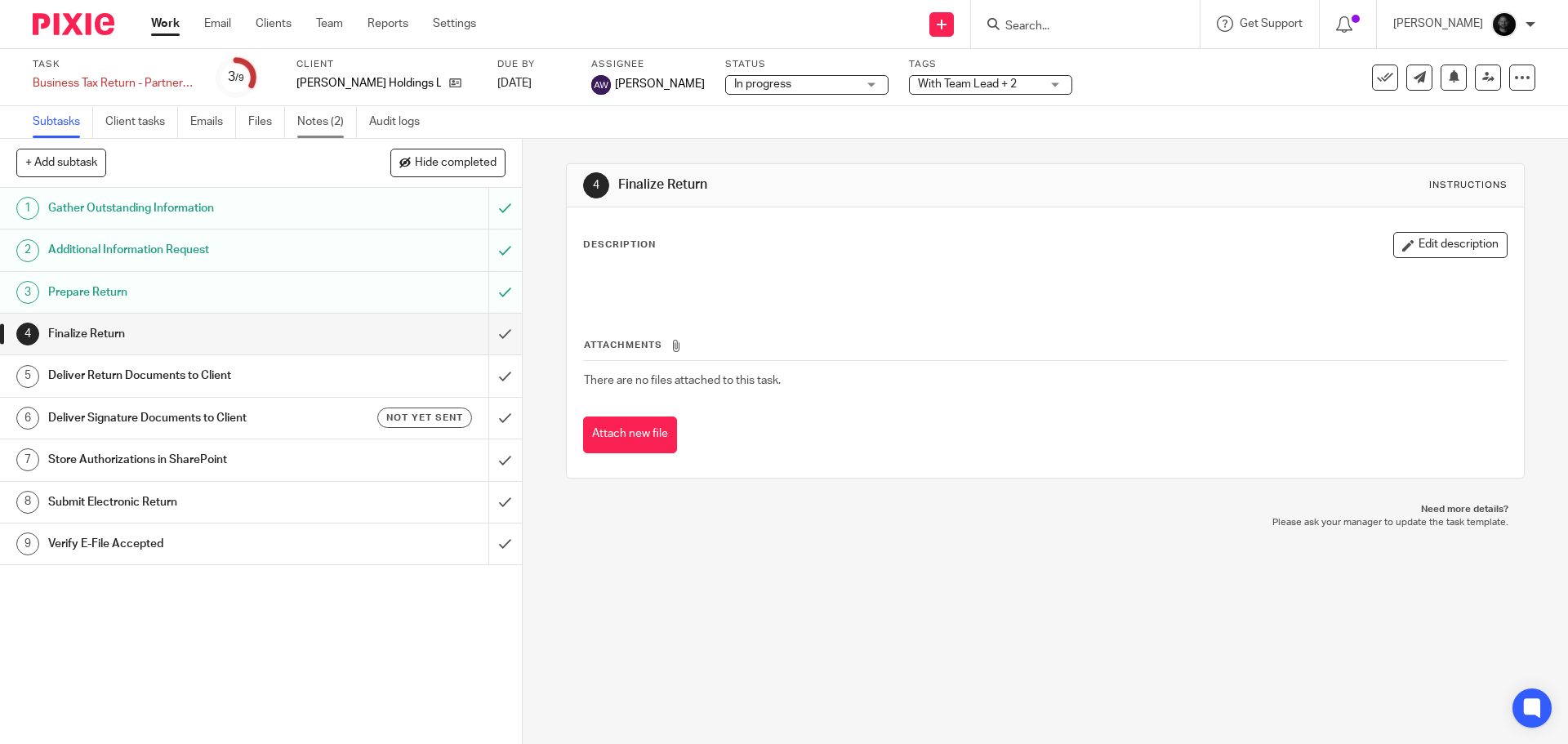
click at [319, 130] on link "Notes (2)" at bounding box center [326, 122] width 60 height 32
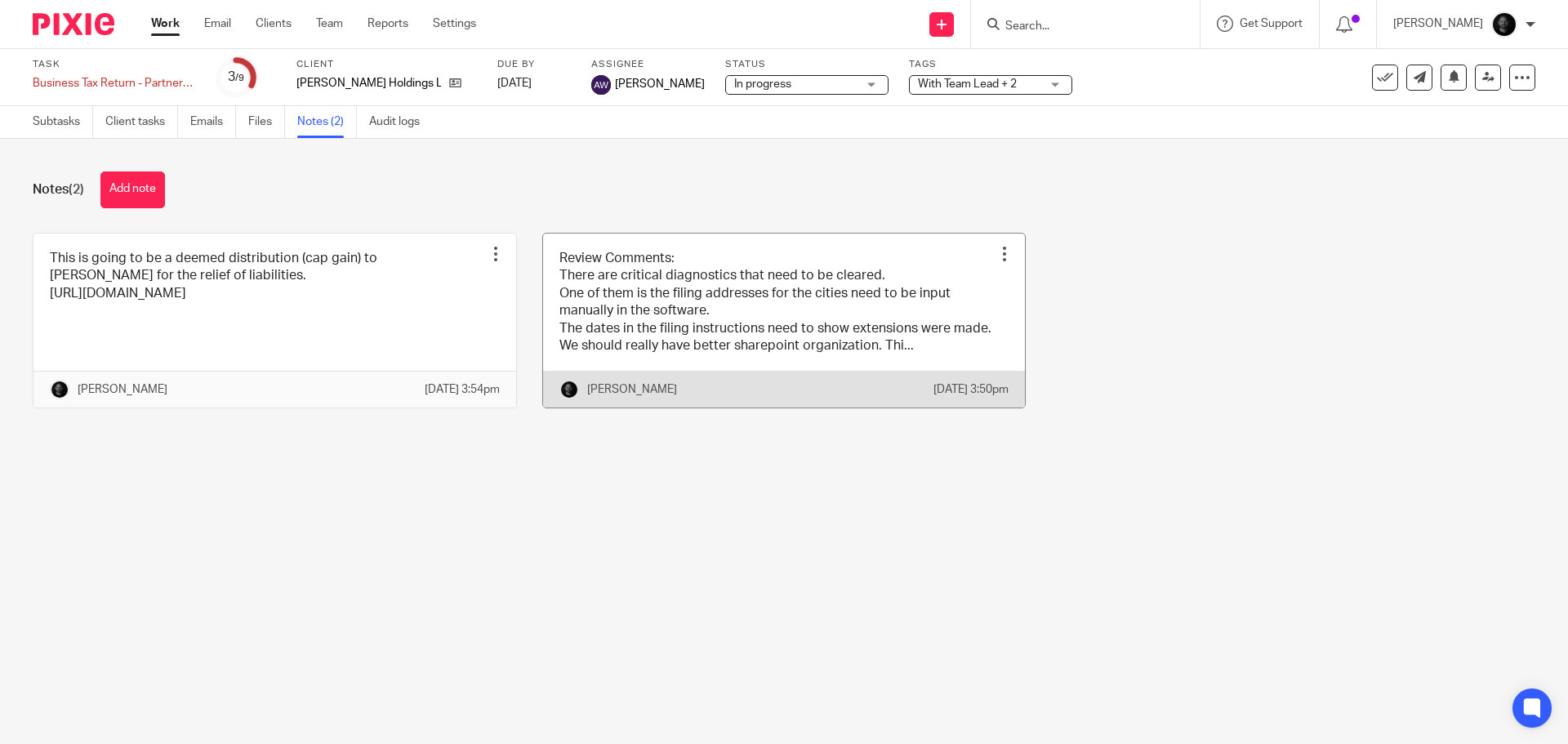
click at [681, 327] on link at bounding box center [784, 321] width 483 height 175
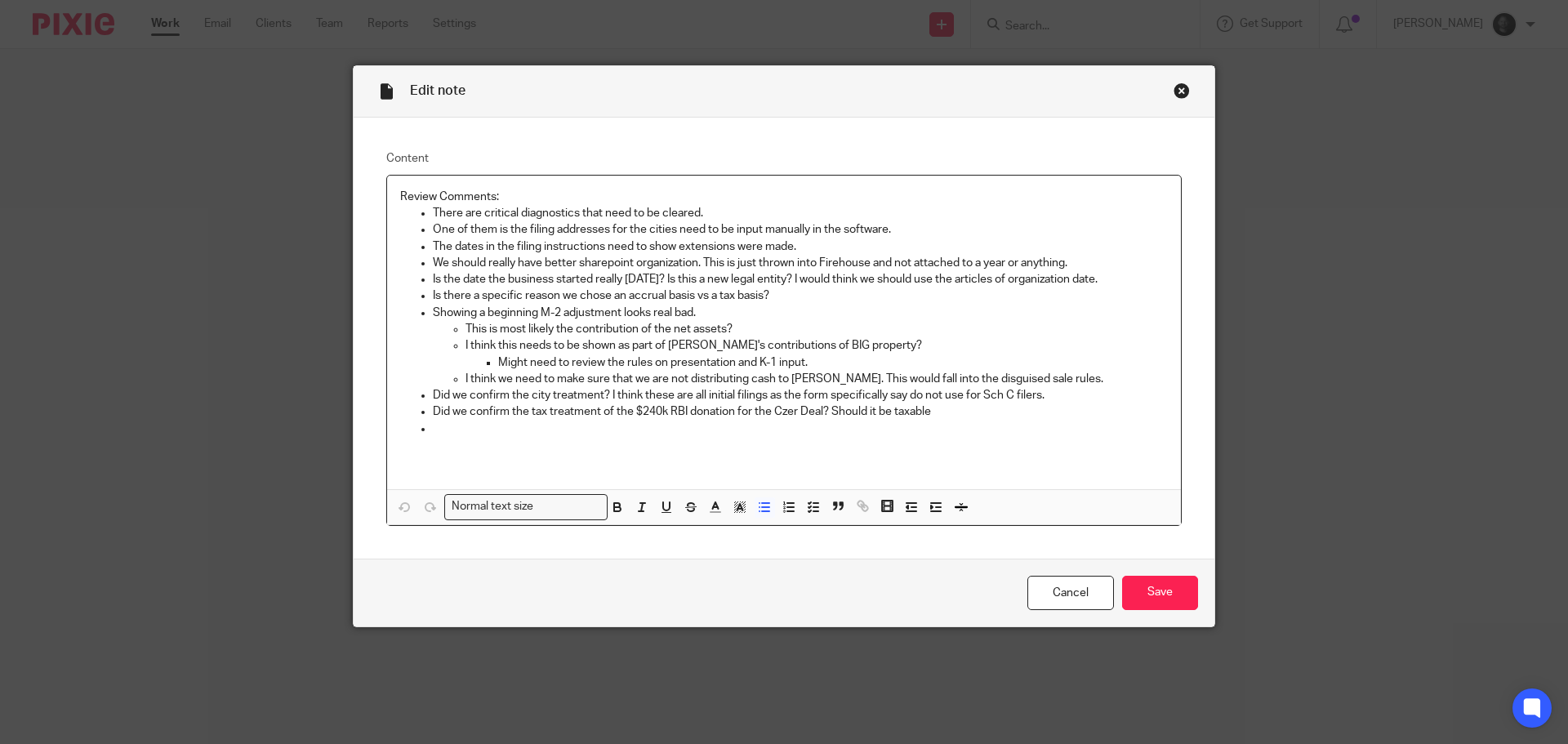
click at [433, 419] on p "Did we confirm the tax treatment of the $240k RBI donation for the Czer Deal? S…" at bounding box center [800, 411] width 735 height 16
click at [434, 425] on p at bounding box center [800, 428] width 735 height 16
